Goal: Task Accomplishment & Management: Manage account settings

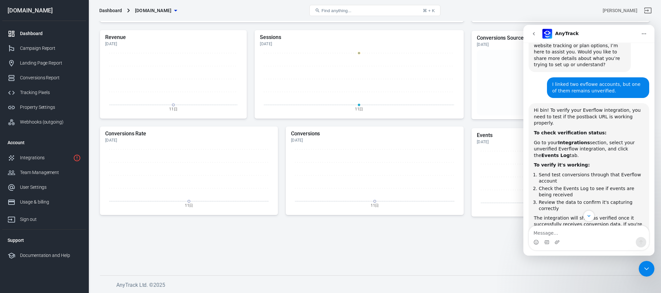
scroll to position [2126, 0]
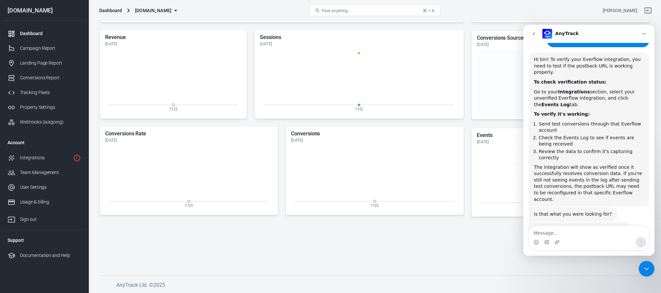
click at [646, 268] on icon "Close Intercom Messenger" at bounding box center [647, 269] width 5 height 3
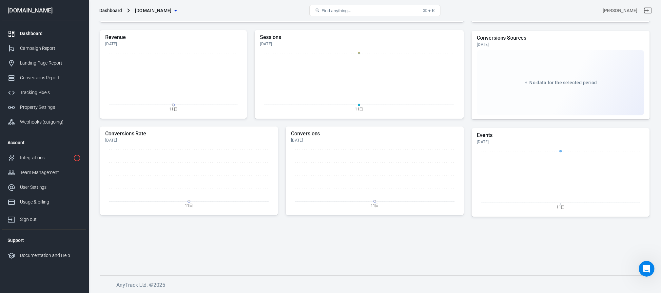
click at [31, 33] on div "Dashboard" at bounding box center [50, 33] width 61 height 7
click at [49, 159] on div "Integrations" at bounding box center [45, 157] width 50 height 7
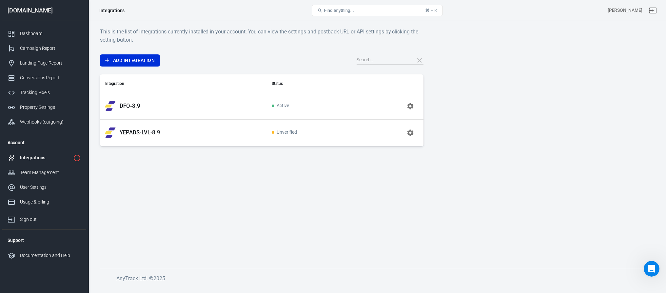
click at [218, 108] on div "DFO-8.9" at bounding box center [183, 106] width 156 height 10
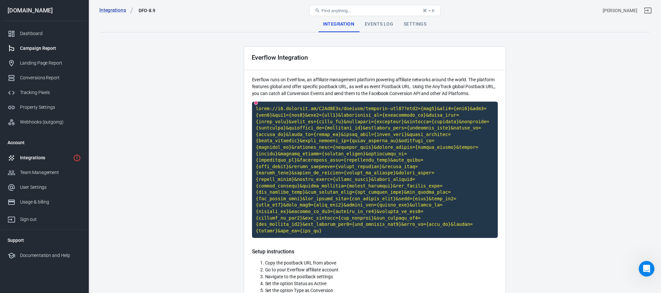
click at [37, 47] on div "Campaign Report" at bounding box center [50, 48] width 61 height 7
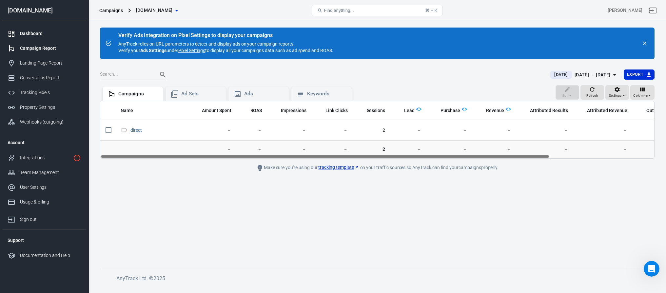
click at [29, 31] on div "Dashboard" at bounding box center [50, 33] width 61 height 7
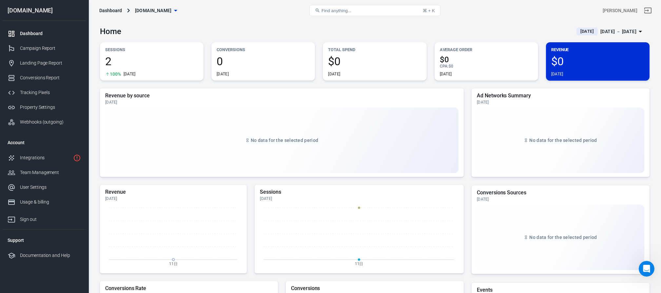
click at [177, 10] on icon "button" at bounding box center [175, 11] width 3 height 2
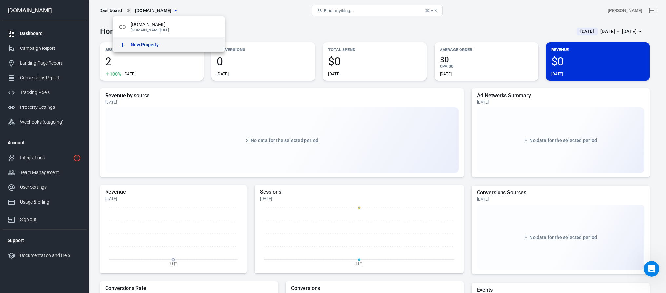
click at [152, 42] on p "New Property" at bounding box center [145, 44] width 28 height 7
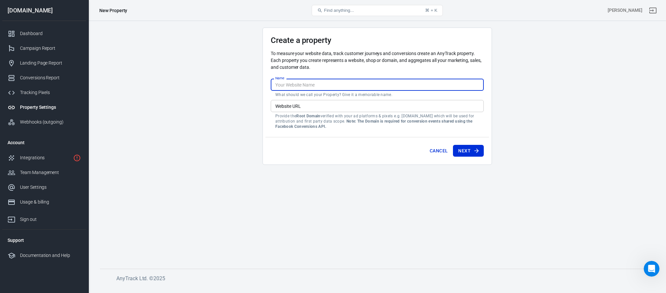
drag, startPoint x: 309, startPoint y: 83, endPoint x: 263, endPoint y: 84, distance: 45.3
click at [263, 84] on div "Create a property To measure your website data, track customer journeys and con…" at bounding box center [377, 96] width 229 height 137
paste input "[URL][DOMAIN_NAME]"
drag, startPoint x: 289, startPoint y: 85, endPoint x: 254, endPoint y: 94, distance: 35.6
click at [254, 94] on main "Create a property To measure your website data, track customer journeys and con…" at bounding box center [377, 143] width 555 height 231
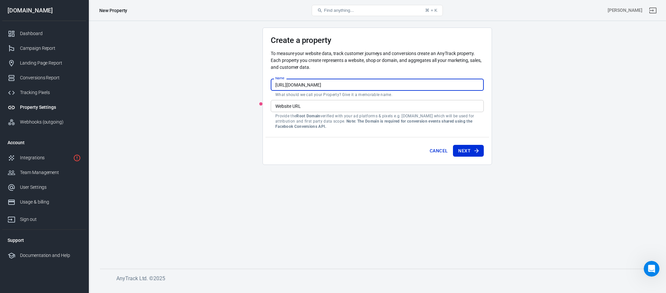
click at [289, 84] on input "[URL][DOMAIN_NAME]" at bounding box center [377, 85] width 213 height 12
click at [358, 83] on input "[DOMAIN_NAME][URL]" at bounding box center [377, 85] width 213 height 12
type input "[DOMAIN_NAME]"
click at [314, 105] on input "Website URL" at bounding box center [377, 106] width 213 height 12
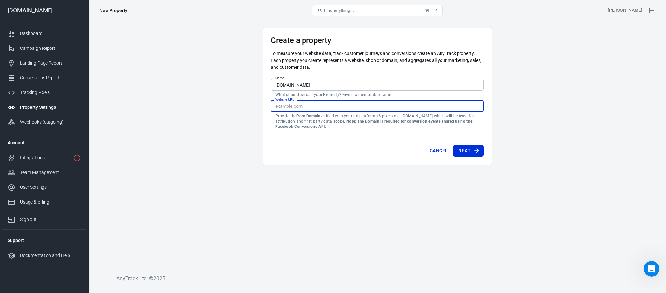
paste input "[URL][DOMAIN_NAME]"
type input "[URL][DOMAIN_NAME]"
click at [472, 149] on button "Next" at bounding box center [468, 151] width 31 height 12
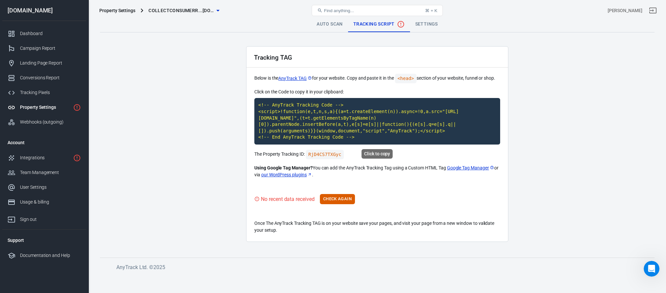
click at [319, 120] on code "<!-- AnyTrack Tracking Code --> <script>!function(e,t,n,s,a){(a=t.createElement…" at bounding box center [377, 121] width 246 height 47
click at [350, 199] on button "Check Again" at bounding box center [337, 199] width 35 height 10
click at [351, 203] on button "Check Again" at bounding box center [337, 199] width 35 height 10
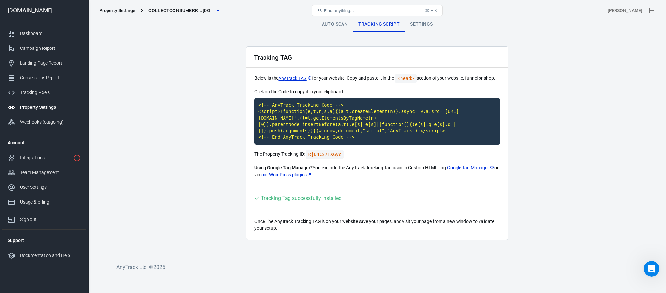
click at [218, 12] on icon "button" at bounding box center [218, 11] width 8 height 8
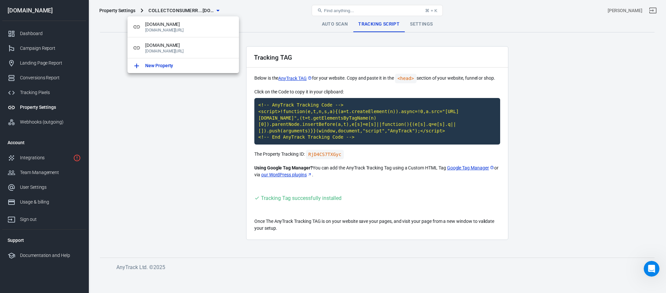
click at [158, 141] on div at bounding box center [333, 146] width 666 height 293
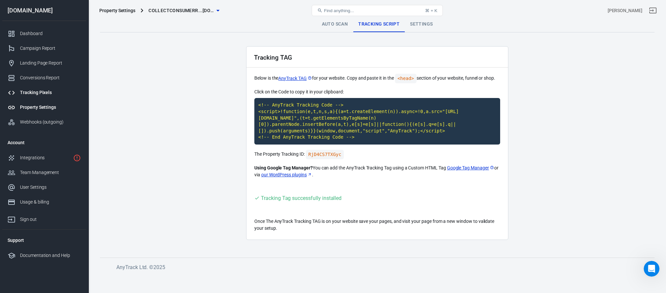
click at [36, 95] on div "Tracking Pixels" at bounding box center [50, 92] width 61 height 7
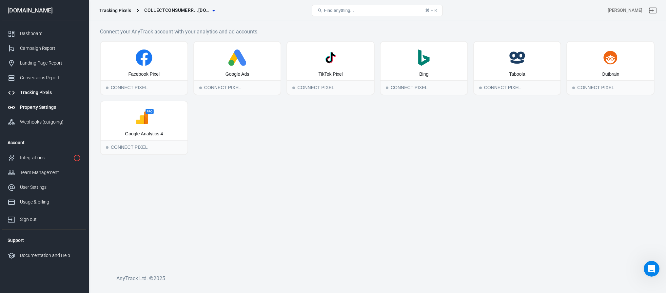
click at [47, 105] on div "Property Settings" at bounding box center [50, 107] width 61 height 7
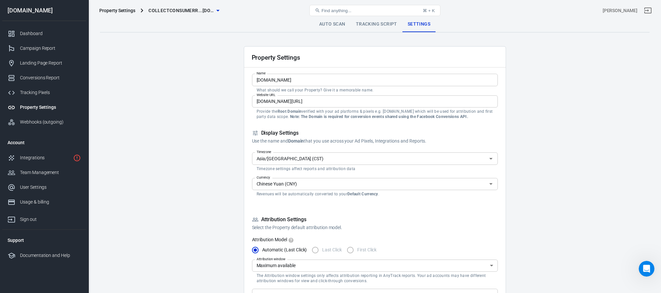
click at [294, 158] on input "Asia/[GEOGRAPHIC_DATA] (CST)" at bounding box center [369, 158] width 231 height 8
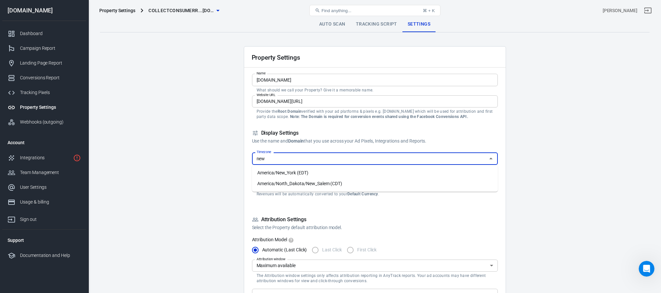
click at [303, 170] on li "America/New_York (EDT)" at bounding box center [375, 173] width 246 height 11
type input "America/New_York (EDT)"
click at [304, 184] on input "Chinese Yuan (CNY)" at bounding box center [369, 184] width 231 height 8
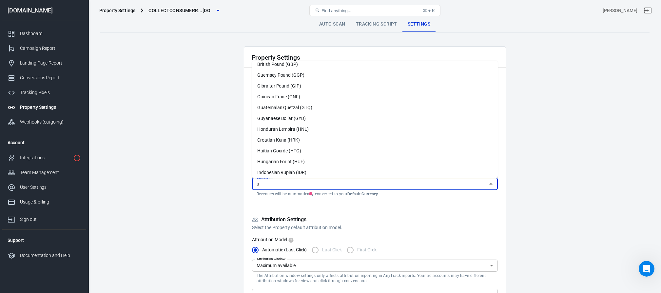
scroll to position [91, 0]
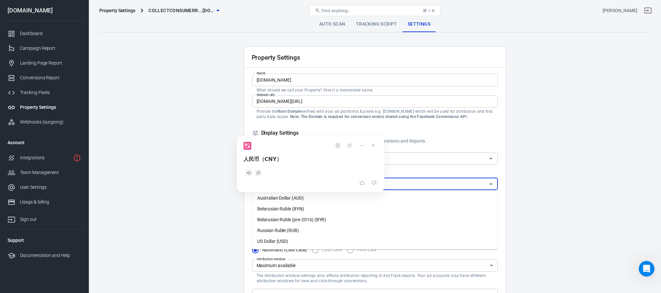
click at [288, 238] on li "US Dollar (USD)" at bounding box center [375, 241] width 246 height 11
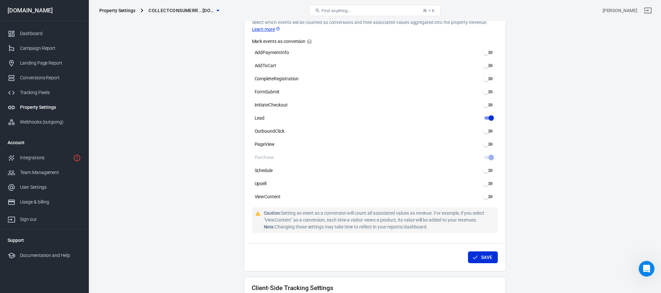
scroll to position [320, 0]
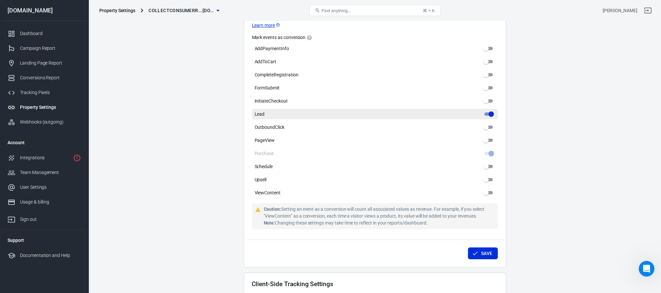
type input "US Dollar (USD)"
click at [487, 113] on input "Lead" at bounding box center [492, 114] width 24 height 8
checkbox input "false"
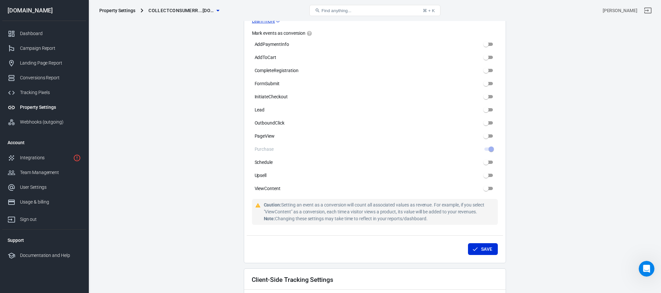
scroll to position [328, 0]
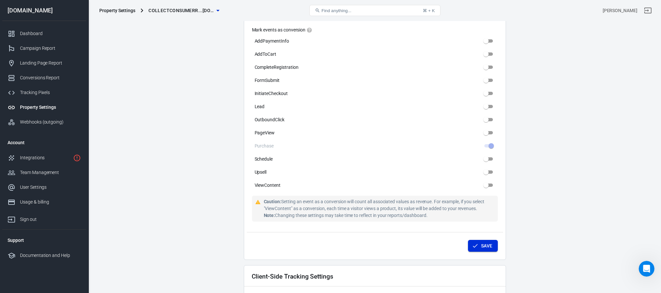
click at [485, 247] on button "Save" at bounding box center [483, 246] width 30 height 12
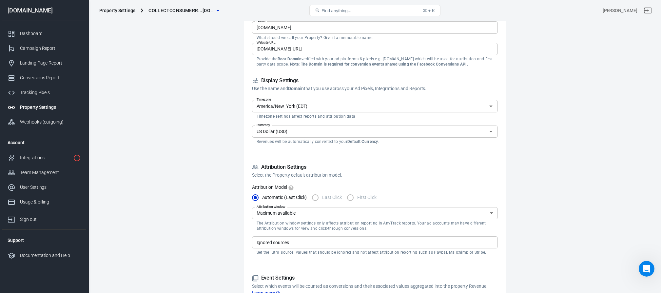
scroll to position [51, 0]
